Goal: Transaction & Acquisition: Purchase product/service

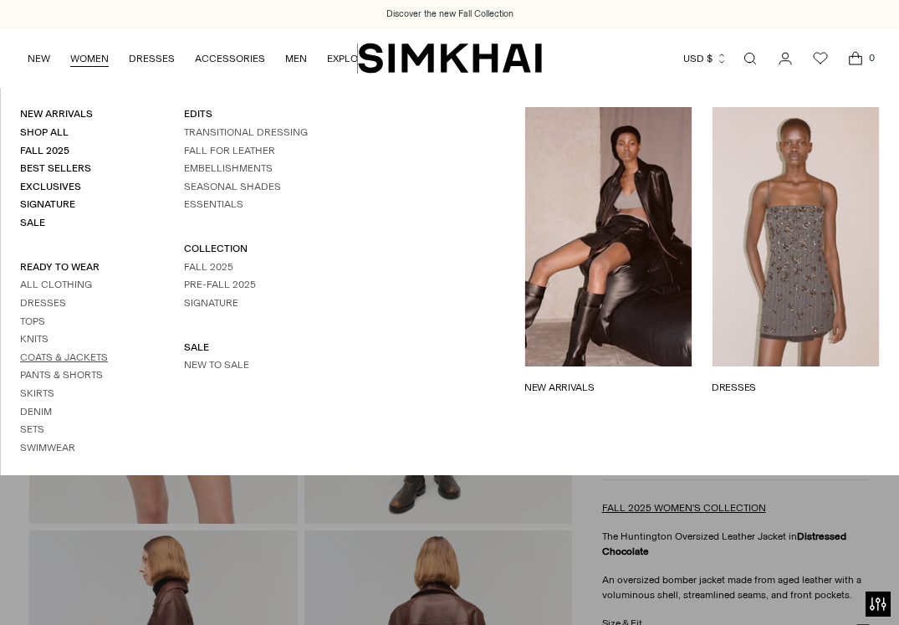
click at [73, 359] on link "Coats & Jackets" at bounding box center [64, 357] width 88 height 12
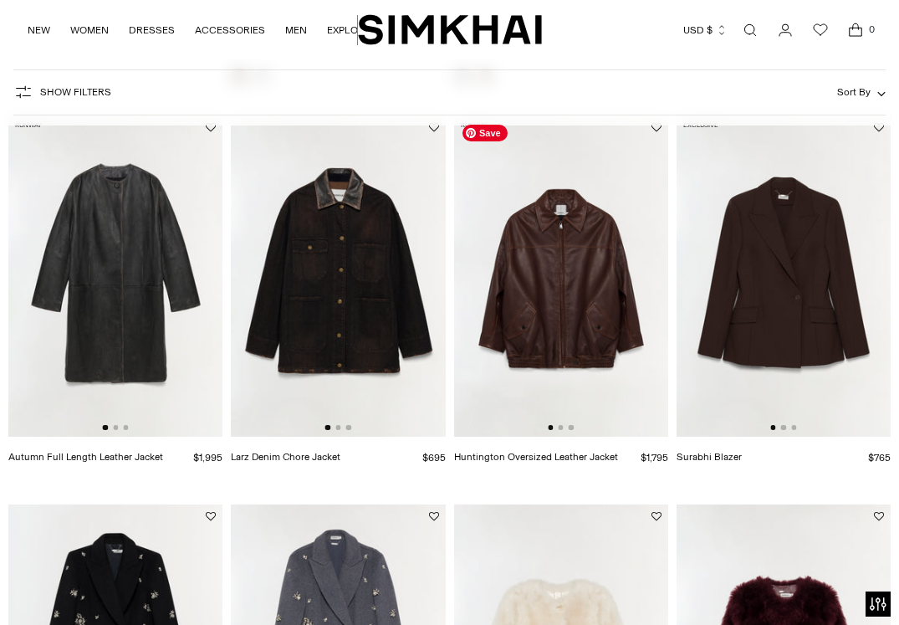
scroll to position [934, 0]
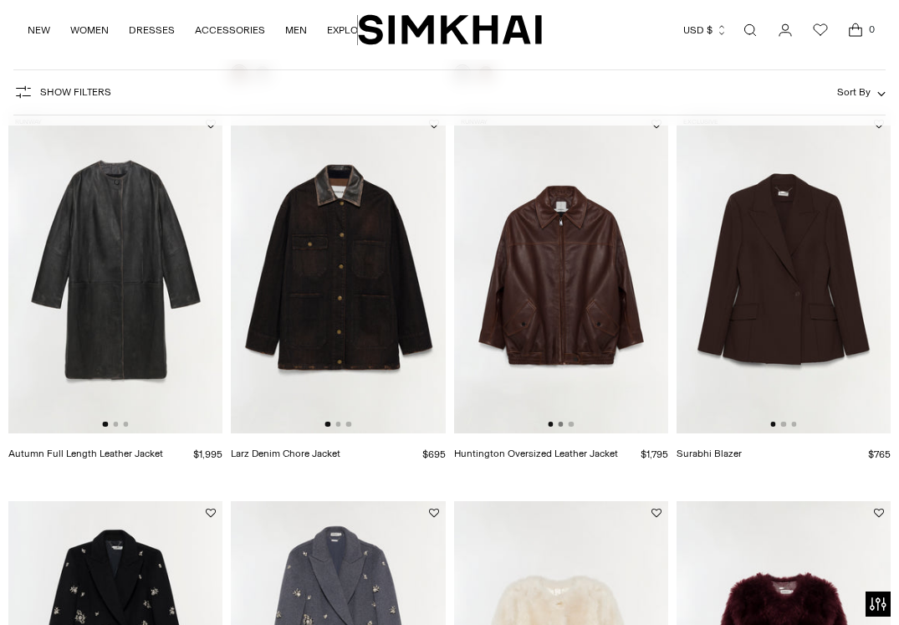
click at [562, 426] on button "Go to slide 2" at bounding box center [560, 424] width 5 height 5
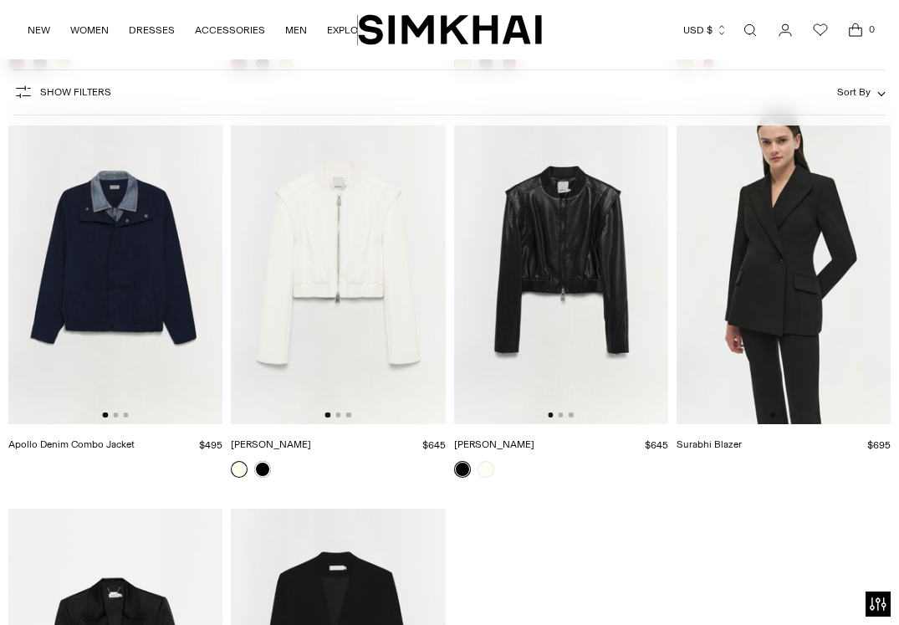
scroll to position [2422, 0]
